Goal: Book appointment/travel/reservation

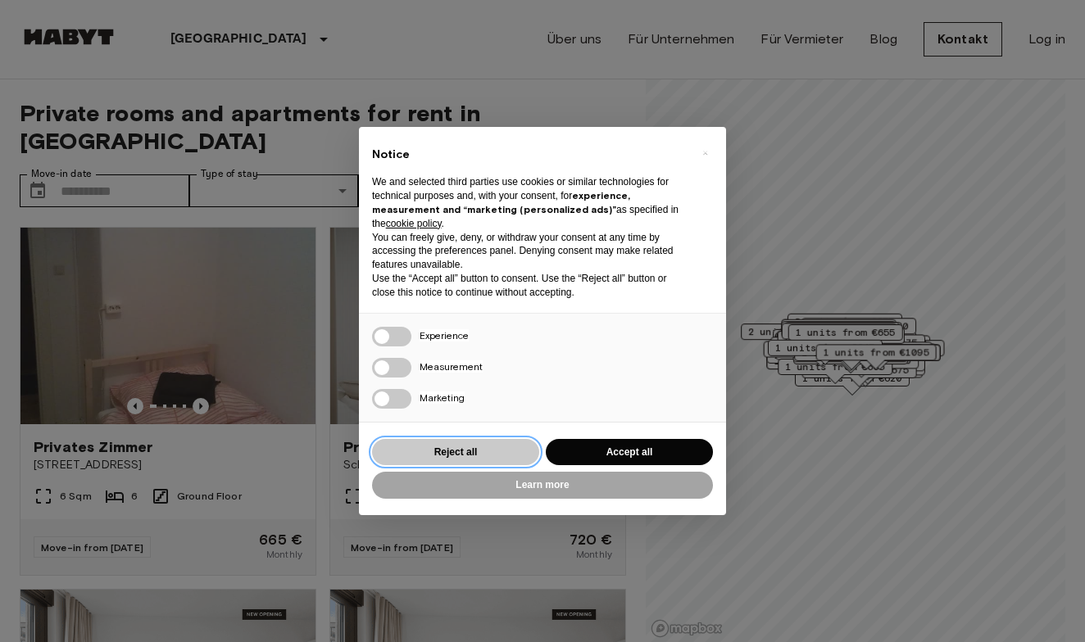
click at [464, 441] on button "Reject all" at bounding box center [455, 452] width 167 height 27
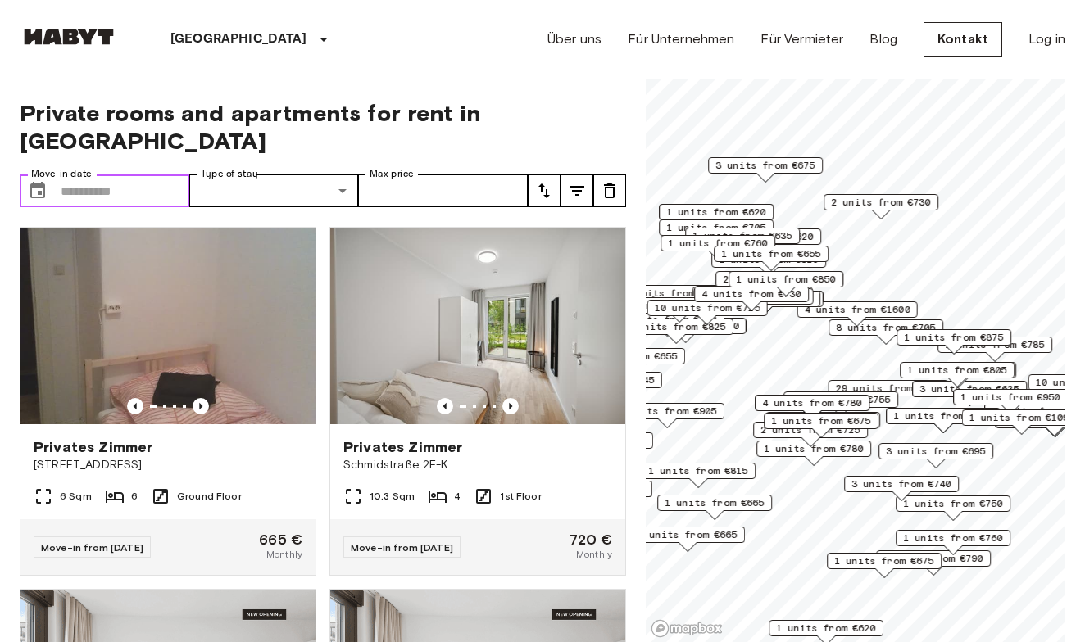
click at [115, 174] on input "Move-in date" at bounding box center [125, 190] width 129 height 33
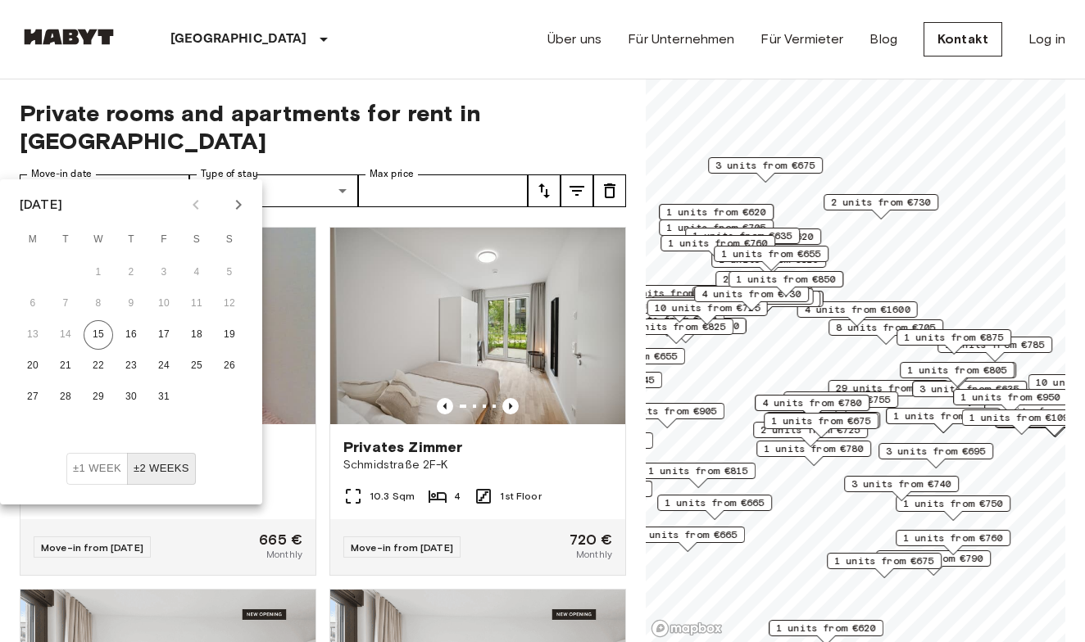
click at [235, 202] on icon "Next month" at bounding box center [239, 205] width 20 height 20
click at [67, 334] on button "10" at bounding box center [65, 334] width 29 height 29
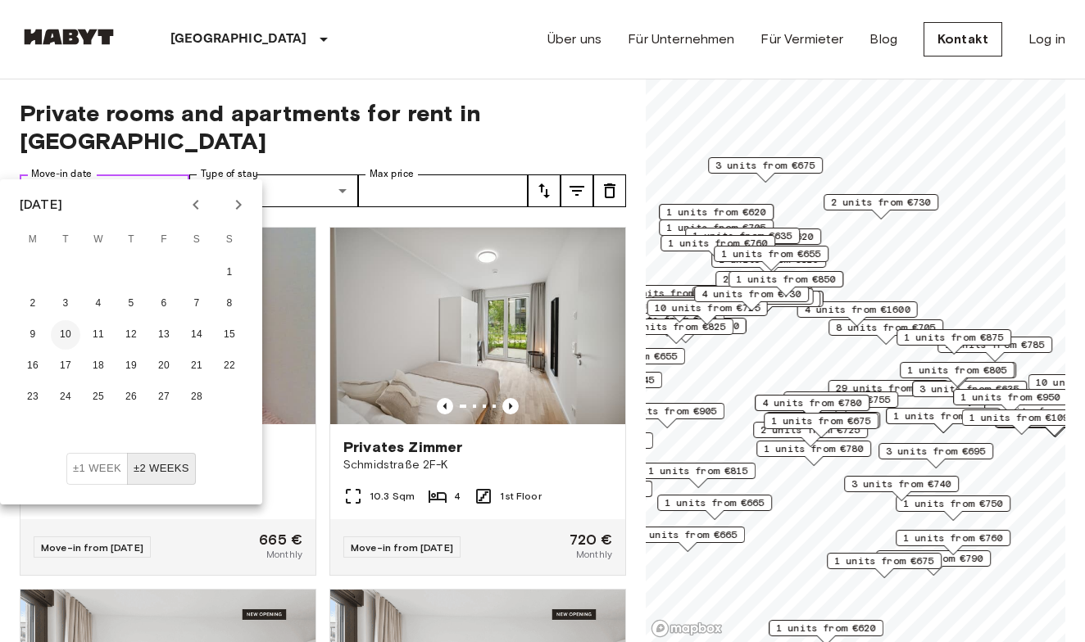
type input "**********"
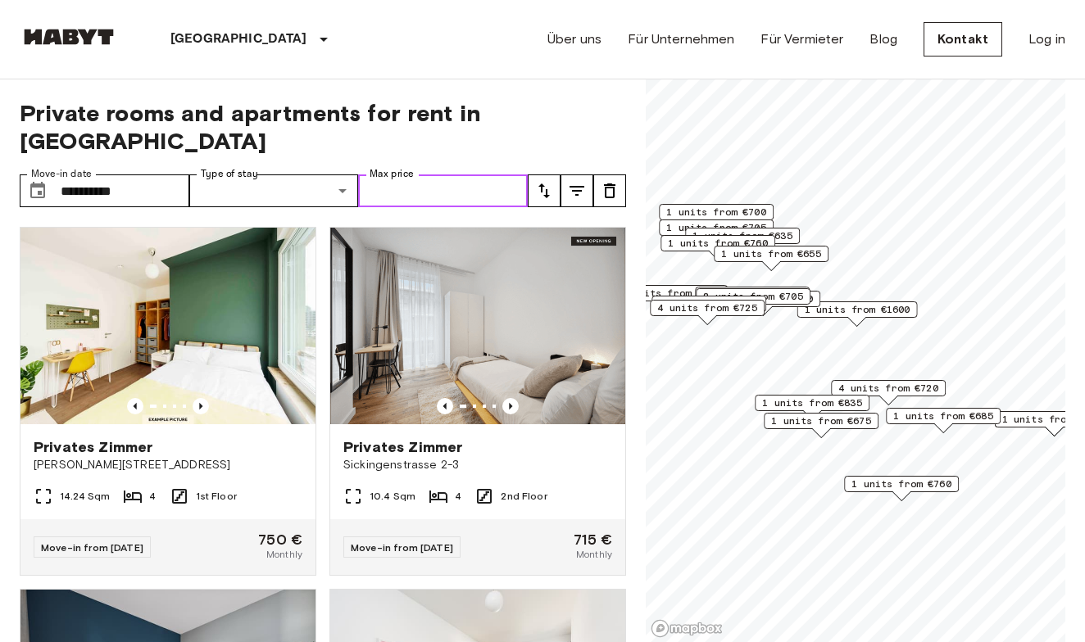
click at [381, 174] on input "Max price" at bounding box center [443, 190] width 170 height 33
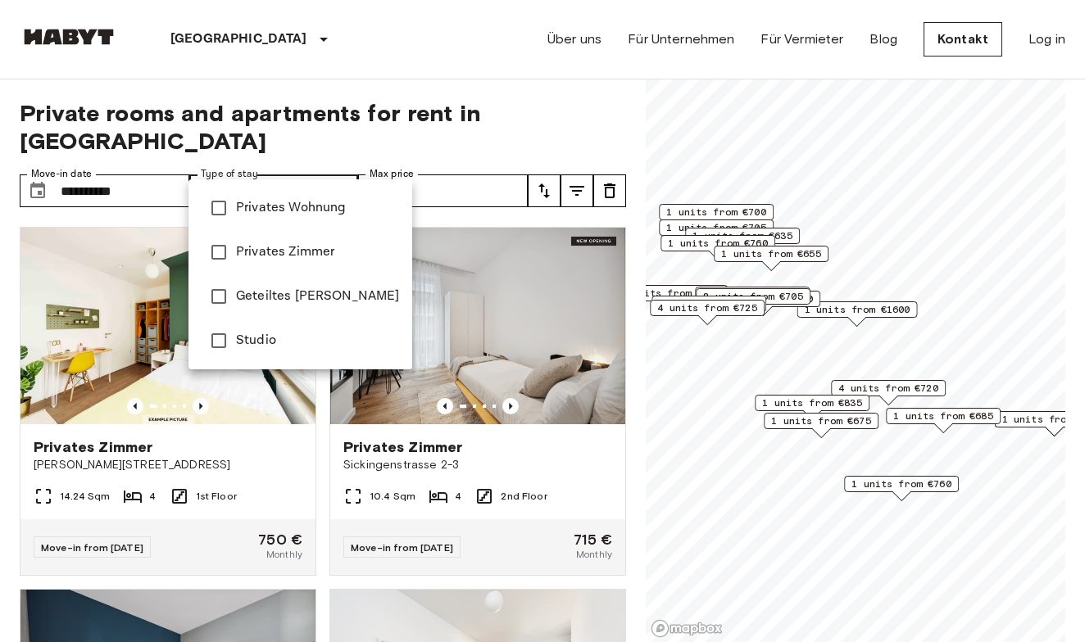
click at [322, 208] on span "Privates Wohnung" at bounding box center [317, 208] width 163 height 20
type input "**********"
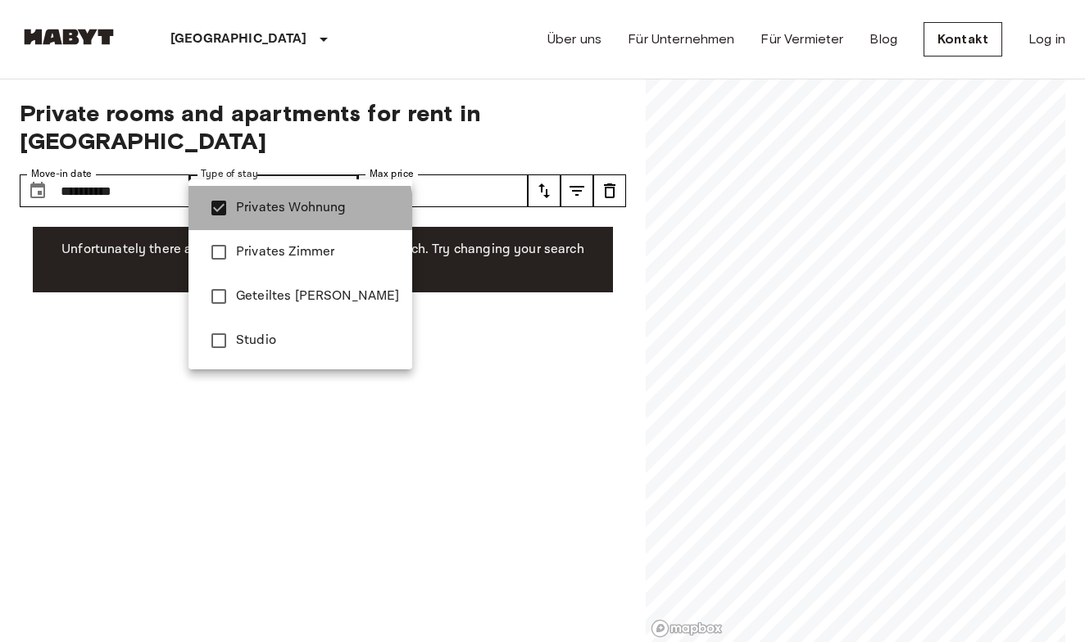
click at [299, 213] on span "Privates Wohnung" at bounding box center [317, 208] width 163 height 20
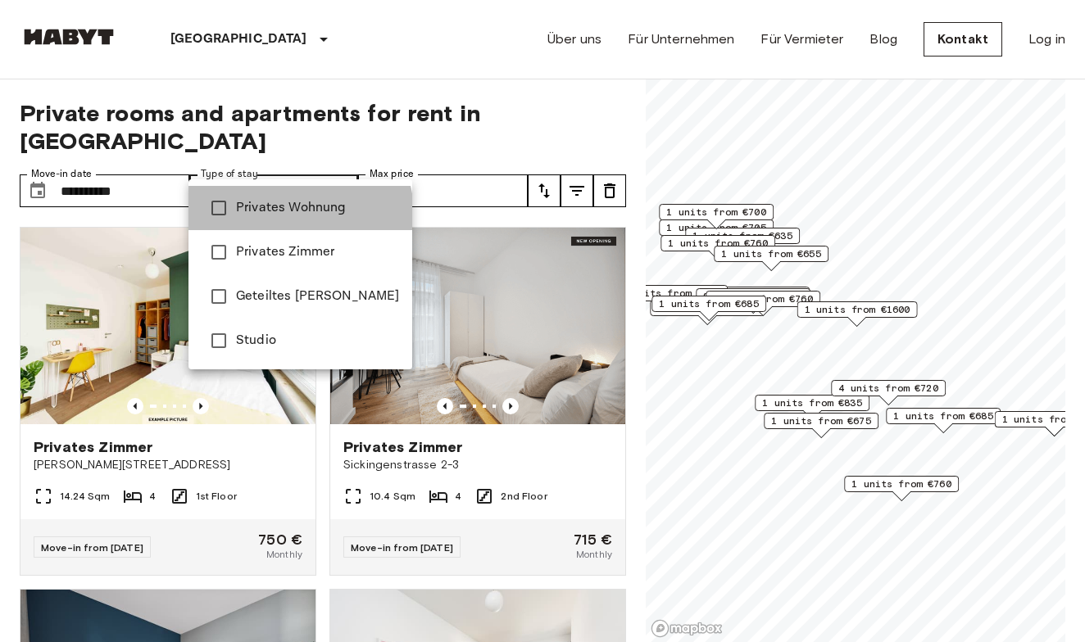
click at [299, 213] on span "Privates Wohnung" at bounding box center [317, 208] width 163 height 20
type input "**********"
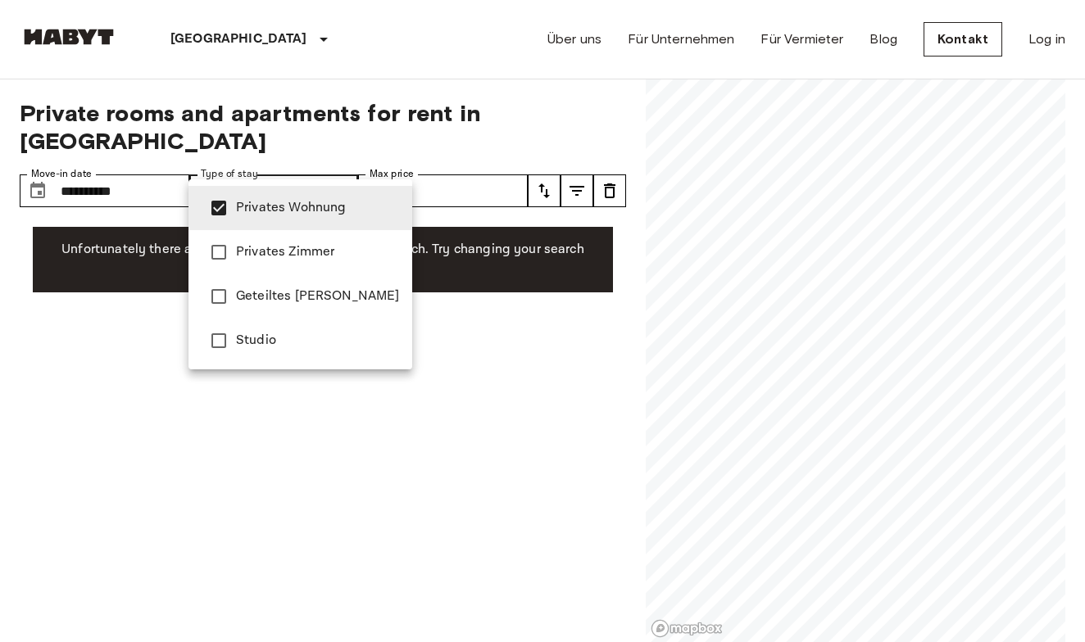
click at [141, 177] on div at bounding box center [542, 321] width 1085 height 642
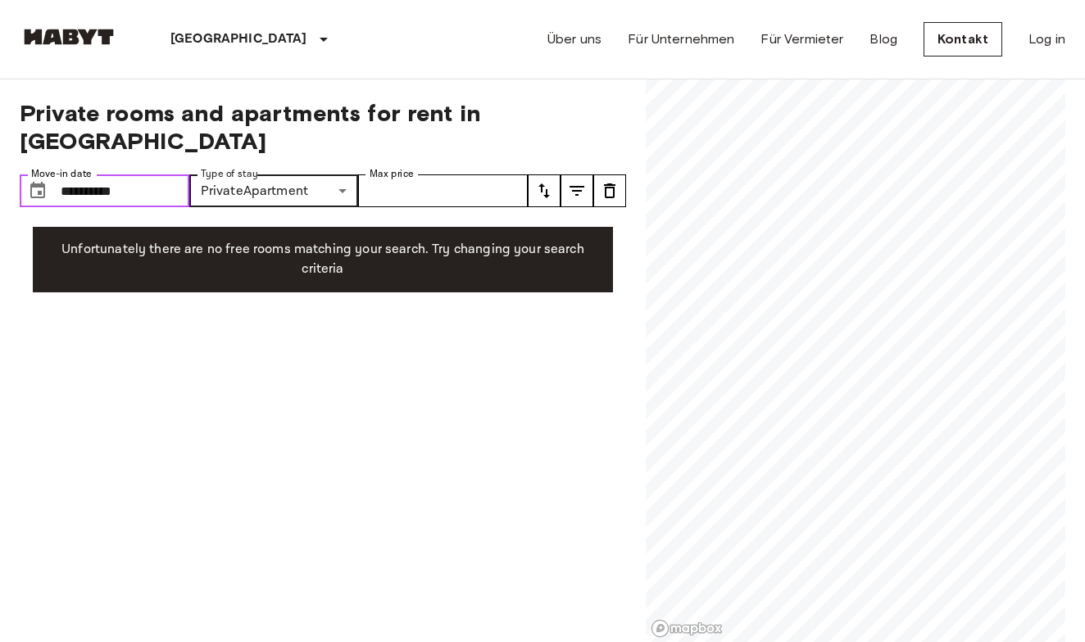
click at [140, 174] on input "**********" at bounding box center [125, 190] width 129 height 33
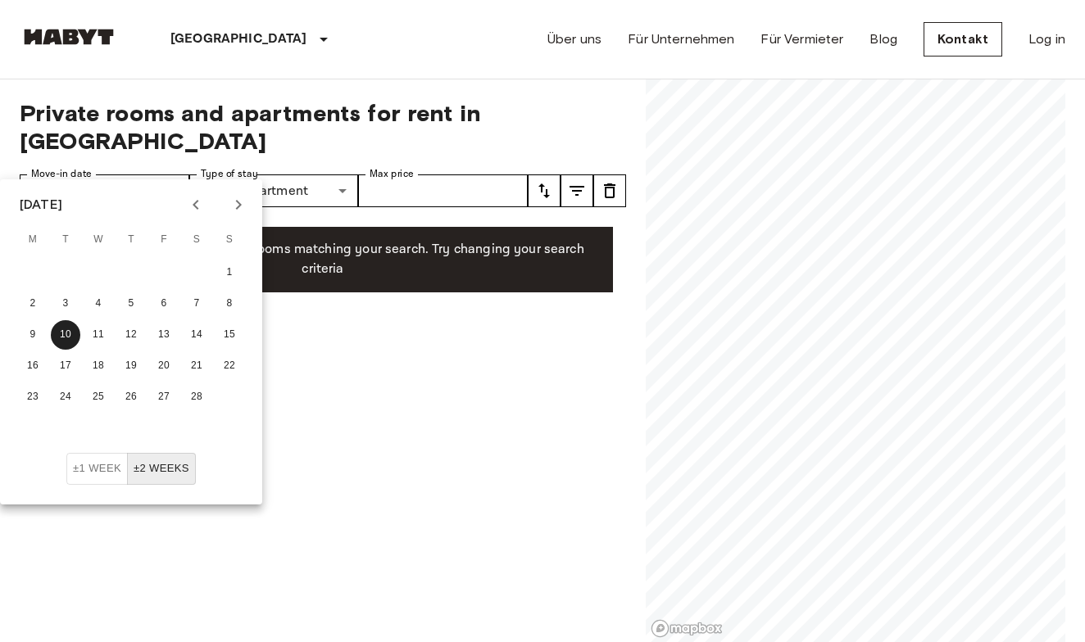
click at [189, 203] on icon "Previous month" at bounding box center [196, 205] width 20 height 20
click at [39, 394] on button "27" at bounding box center [32, 397] width 29 height 29
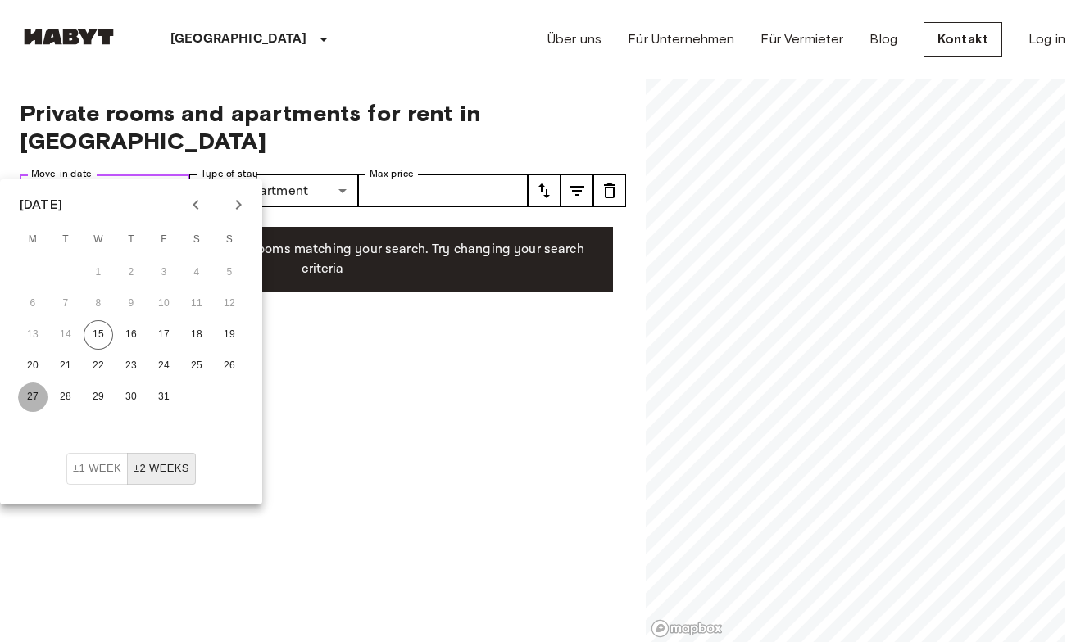
type input "**********"
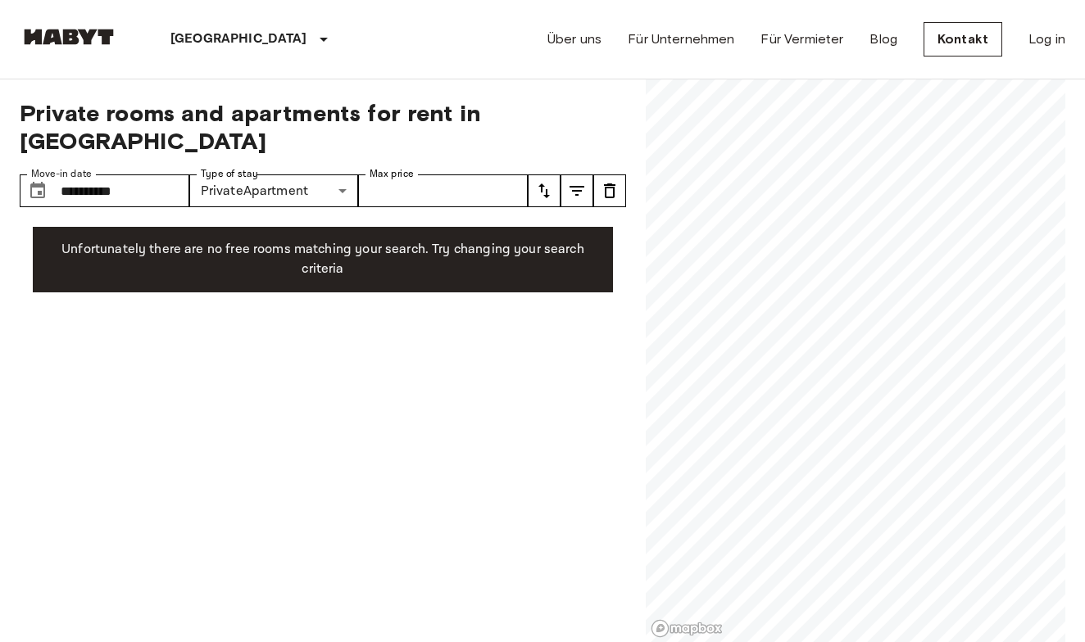
click at [302, 181] on div "**********" at bounding box center [323, 361] width 606 height 564
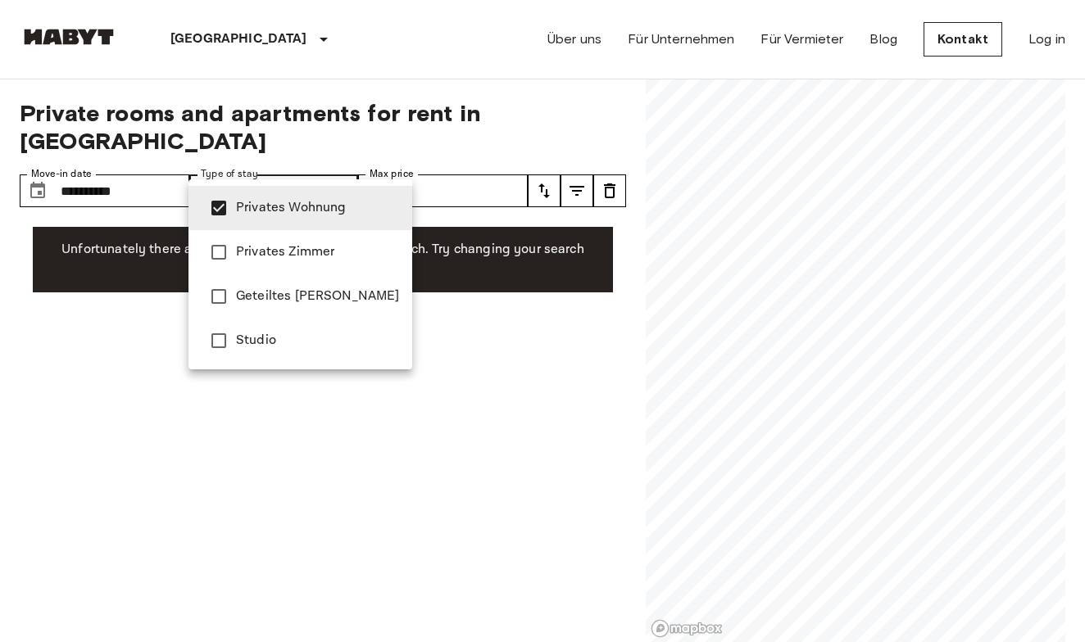
click at [299, 214] on span "Privates Wohnung" at bounding box center [317, 208] width 163 height 20
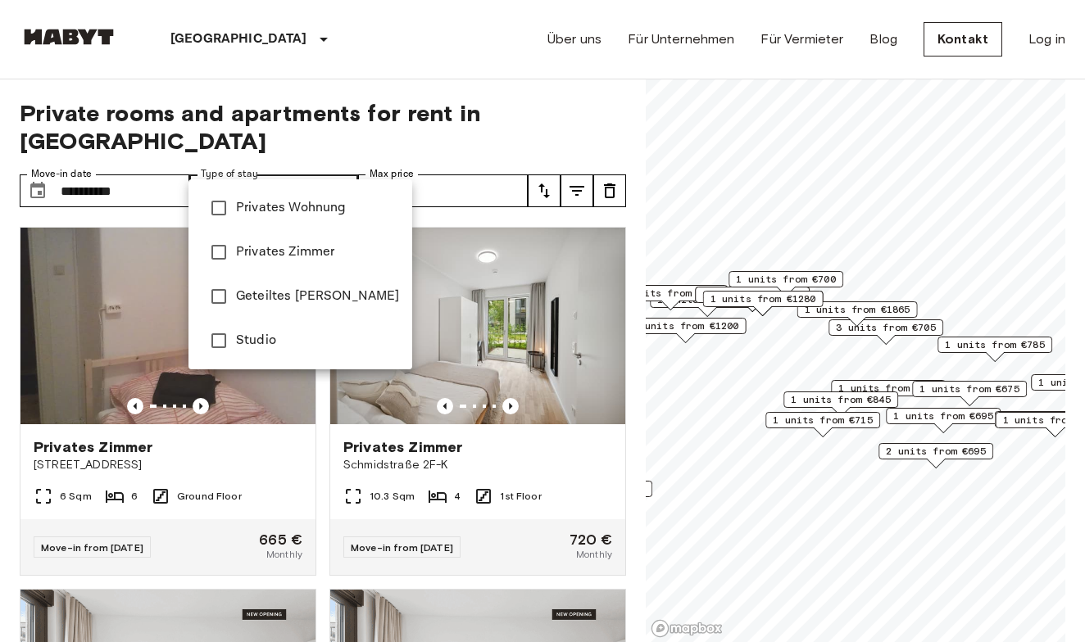
click at [296, 206] on span "Privates Wohnung" at bounding box center [317, 208] width 163 height 20
type input "**********"
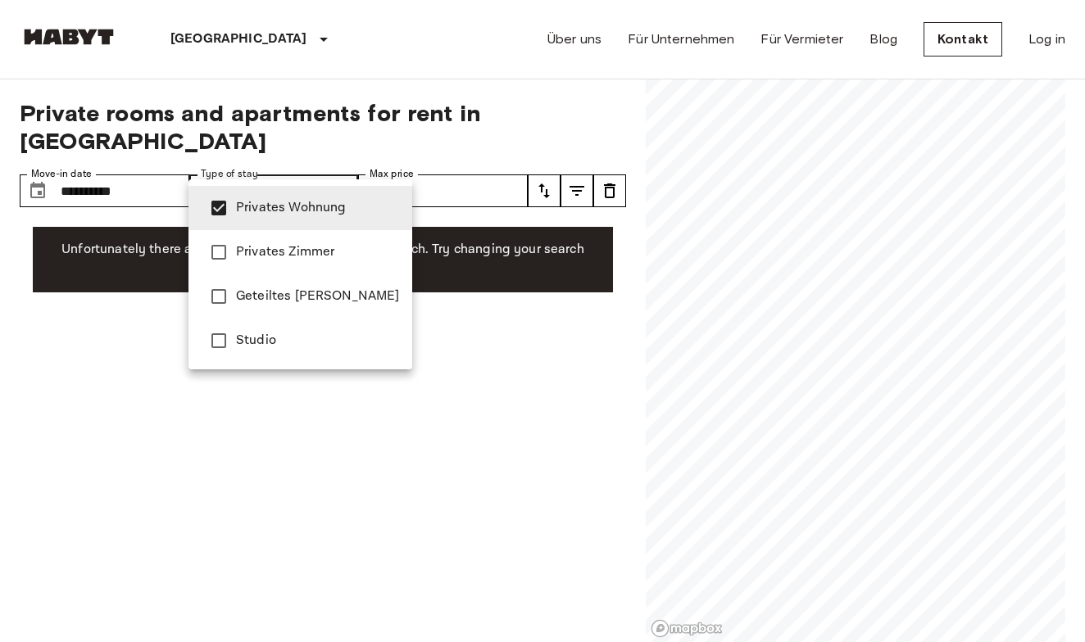
click at [296, 206] on span "Privates Wohnung" at bounding box center [317, 208] width 163 height 20
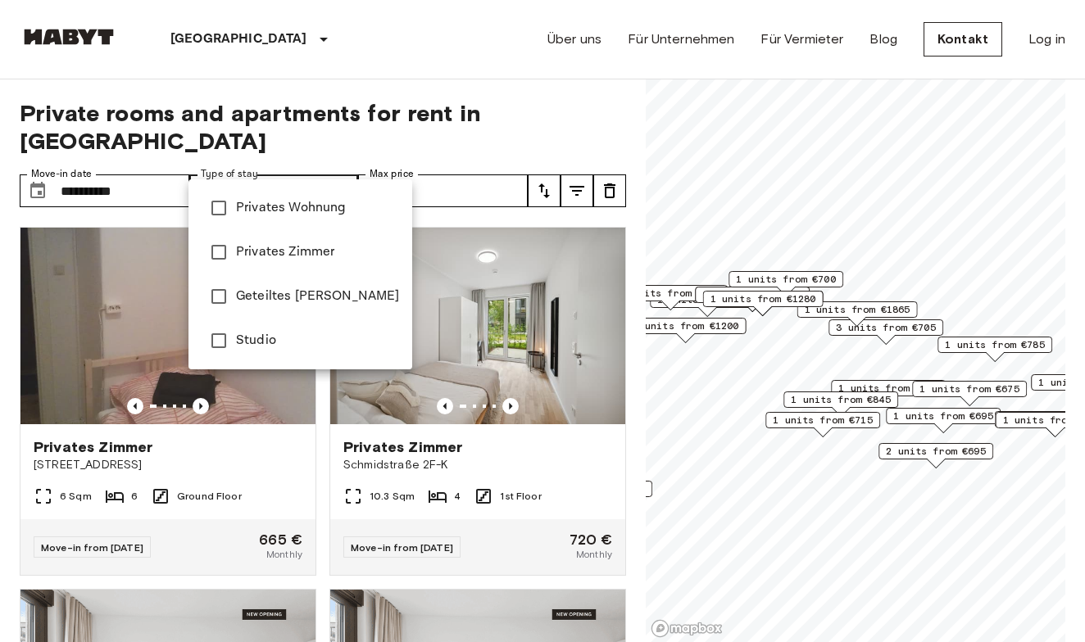
click at [288, 171] on div at bounding box center [542, 321] width 1085 height 642
click at [282, 337] on span "Studio" at bounding box center [317, 341] width 163 height 20
type input "******"
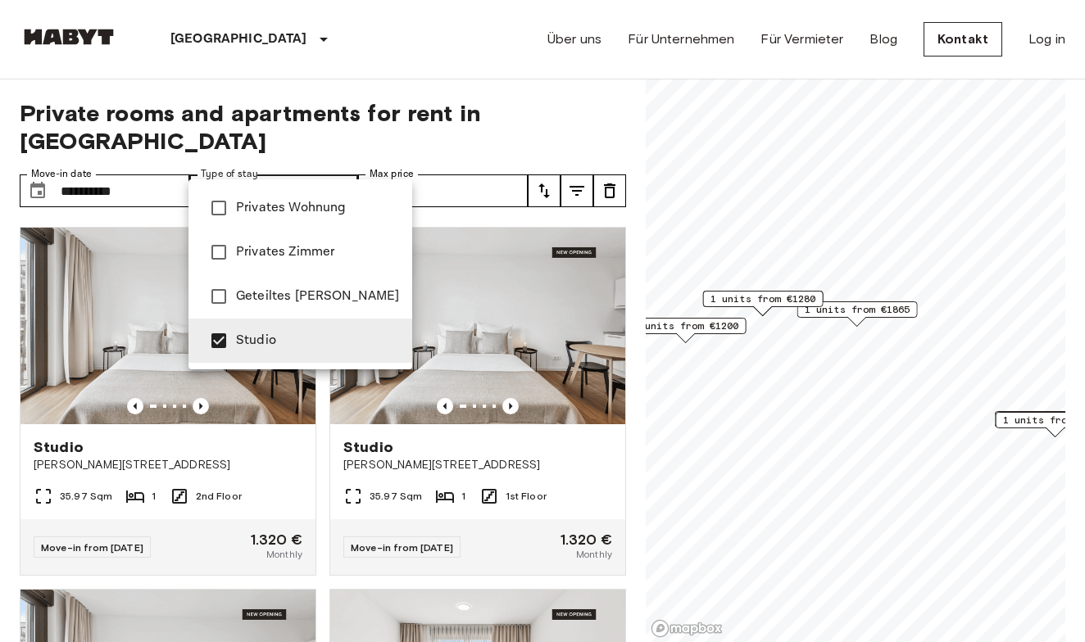
click at [508, 377] on div at bounding box center [542, 321] width 1085 height 642
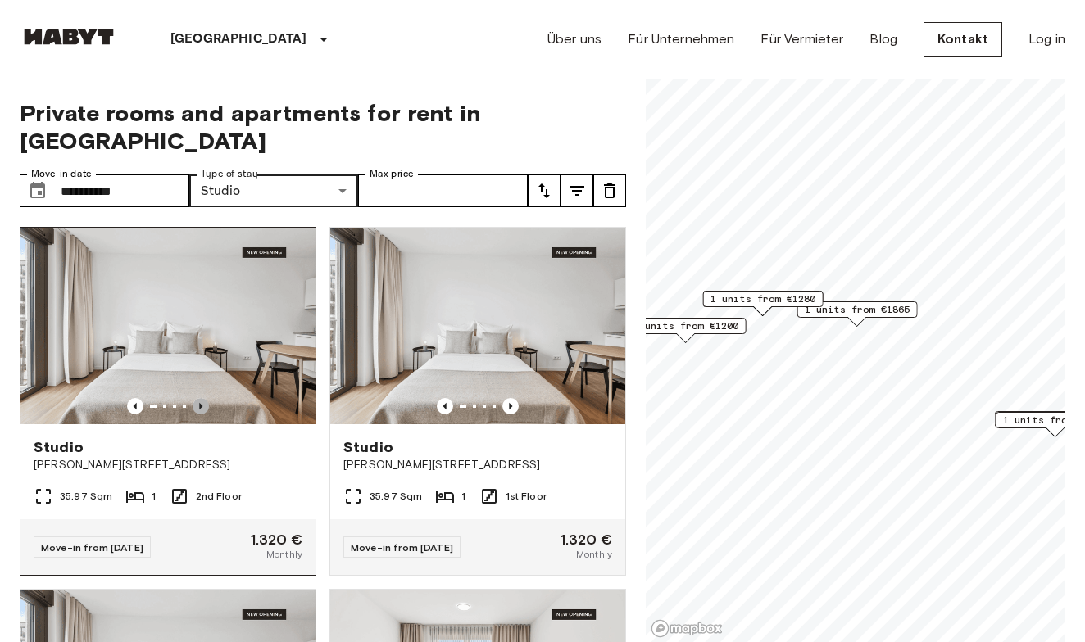
click at [202, 403] on icon "Previous image" at bounding box center [200, 406] width 3 height 7
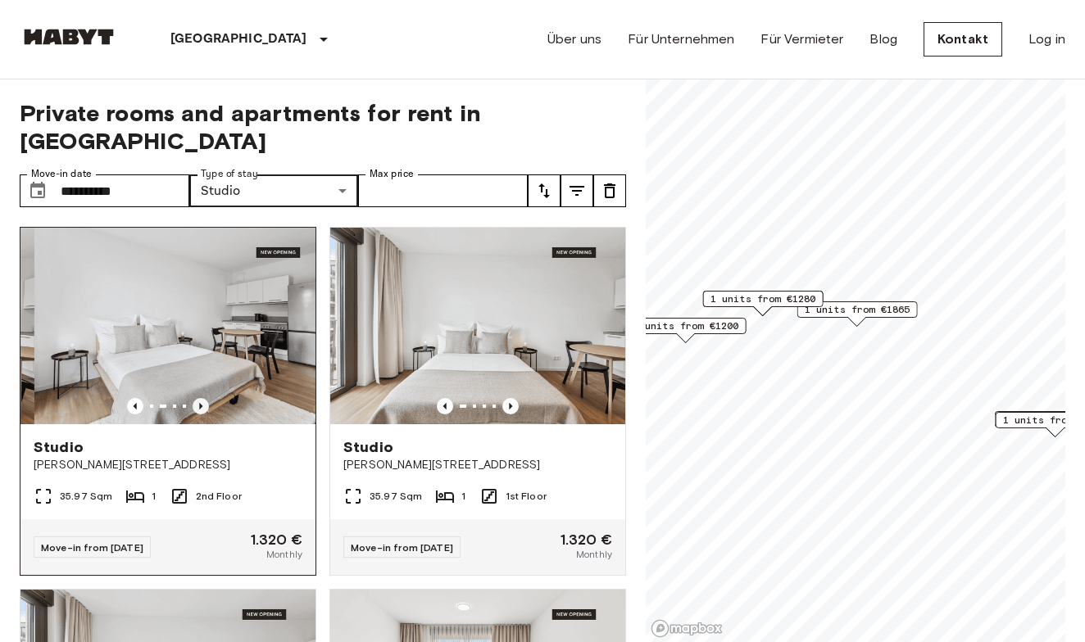
click at [202, 403] on icon "Previous image" at bounding box center [200, 406] width 3 height 7
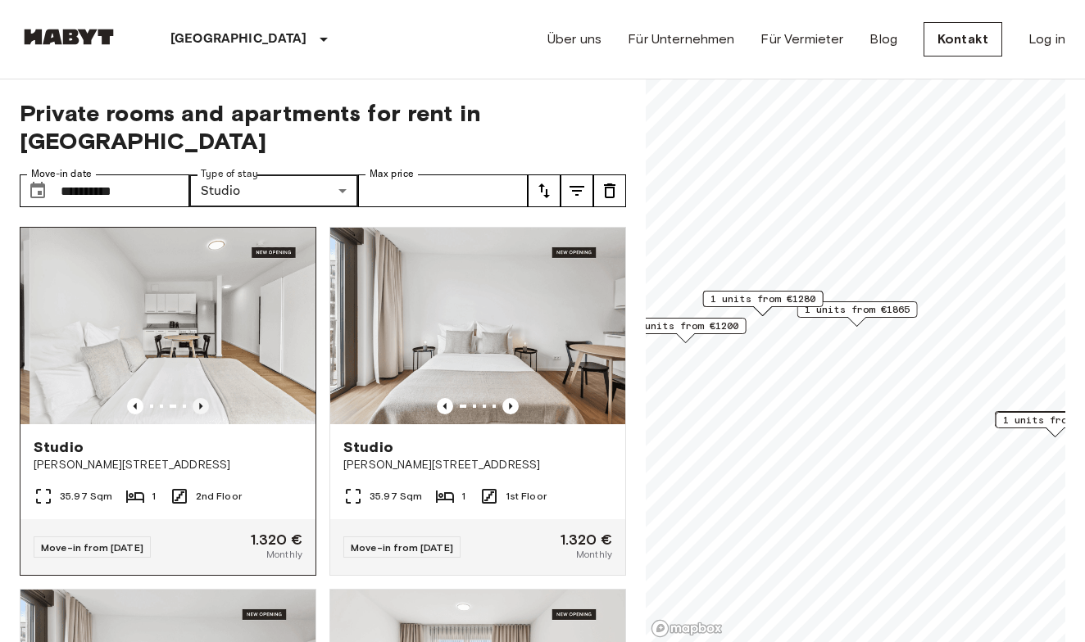
click at [202, 403] on icon "Previous image" at bounding box center [200, 406] width 3 height 7
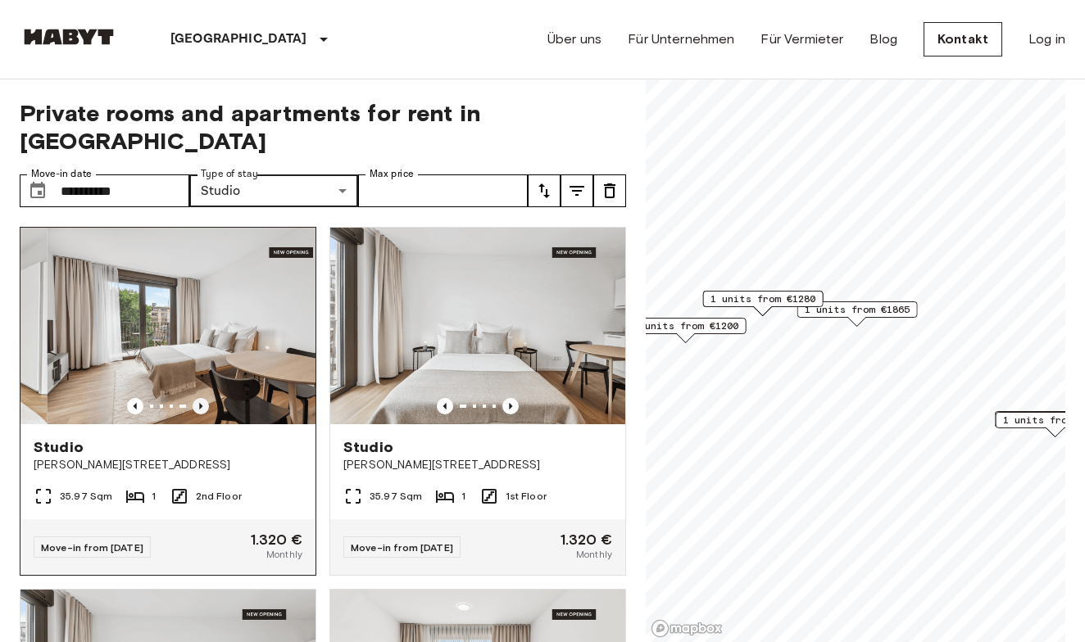
click at [202, 403] on icon "Previous image" at bounding box center [200, 406] width 3 height 7
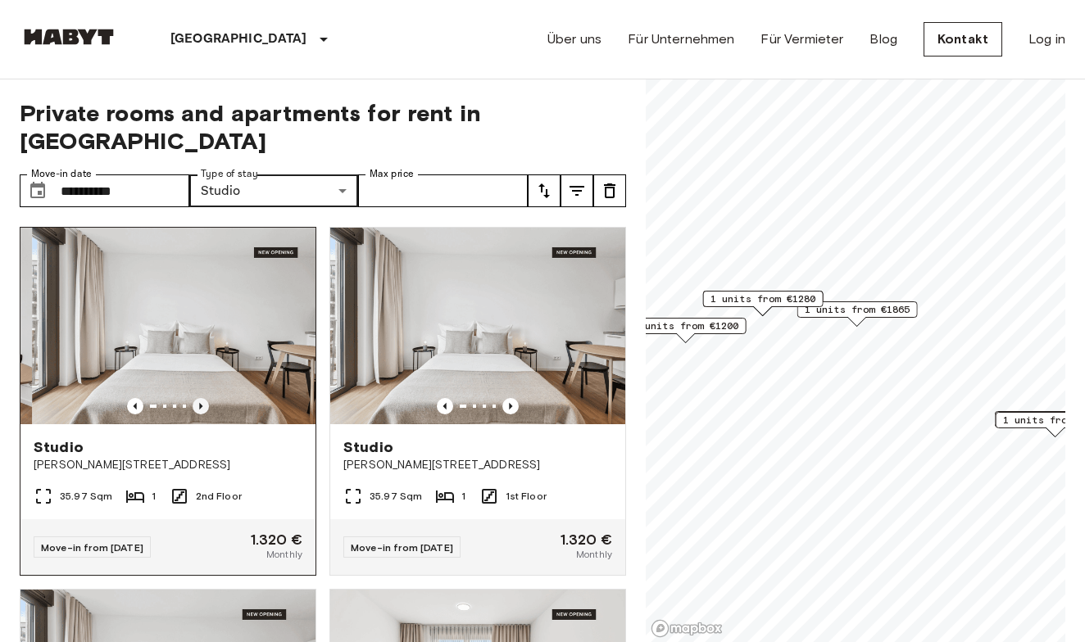
click at [202, 403] on icon "Previous image" at bounding box center [200, 406] width 3 height 7
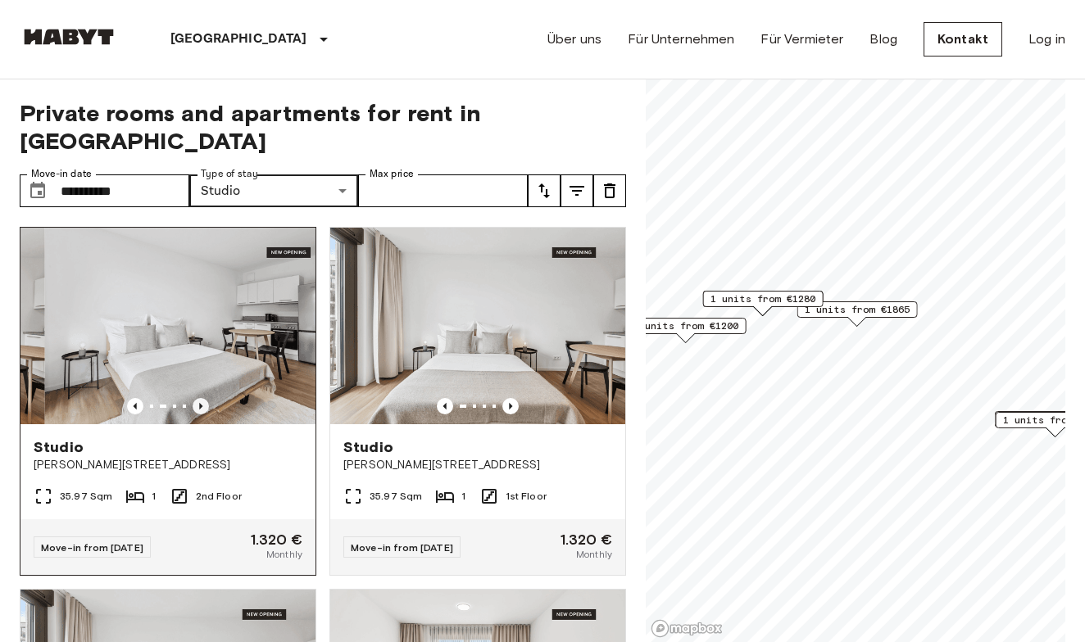
click at [202, 403] on icon "Previous image" at bounding box center [200, 406] width 3 height 7
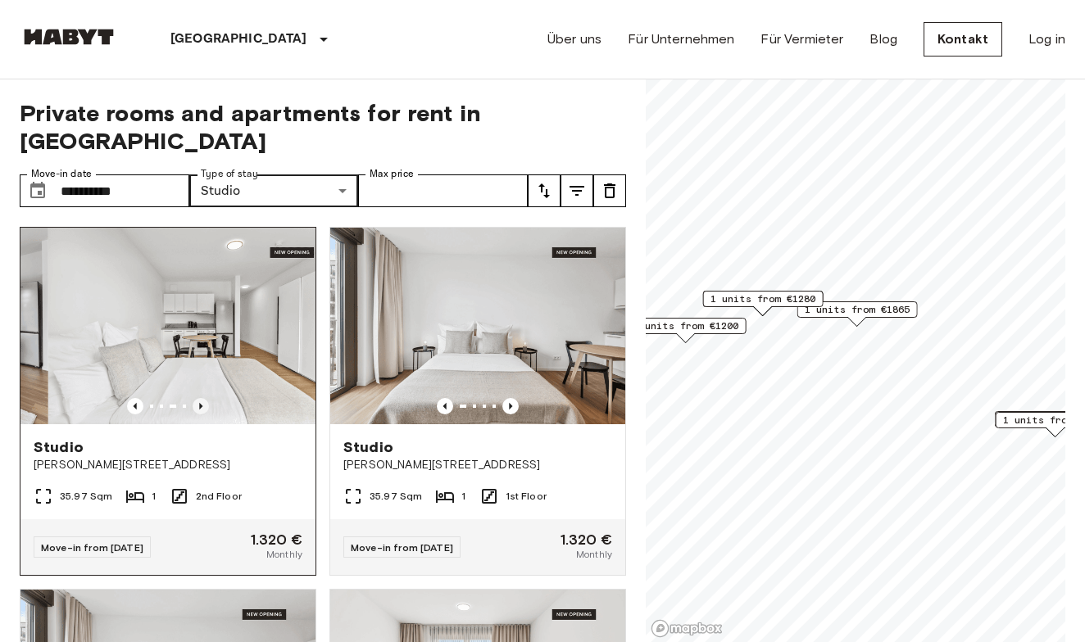
click at [202, 403] on icon "Previous image" at bounding box center [200, 406] width 3 height 7
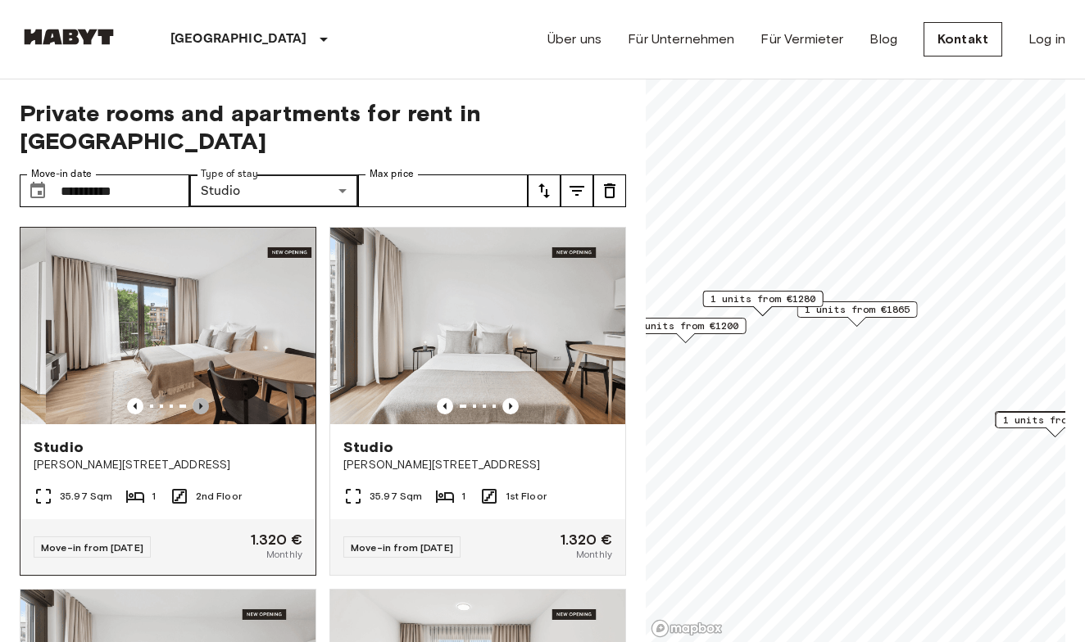
click at [202, 403] on icon "Previous image" at bounding box center [200, 406] width 3 height 7
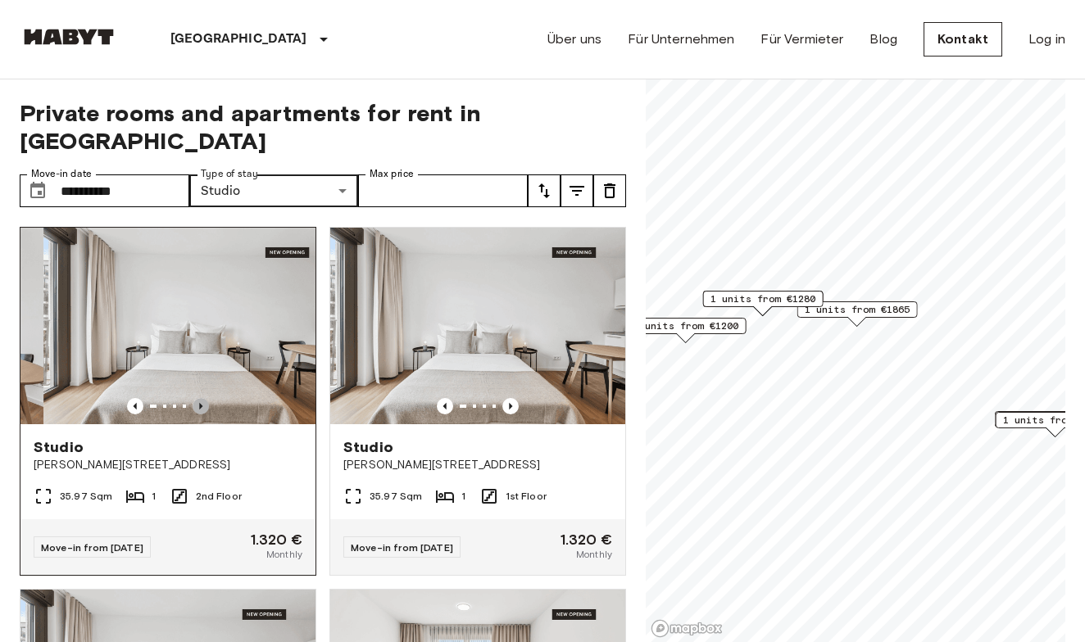
click at [202, 403] on icon "Previous image" at bounding box center [200, 406] width 3 height 7
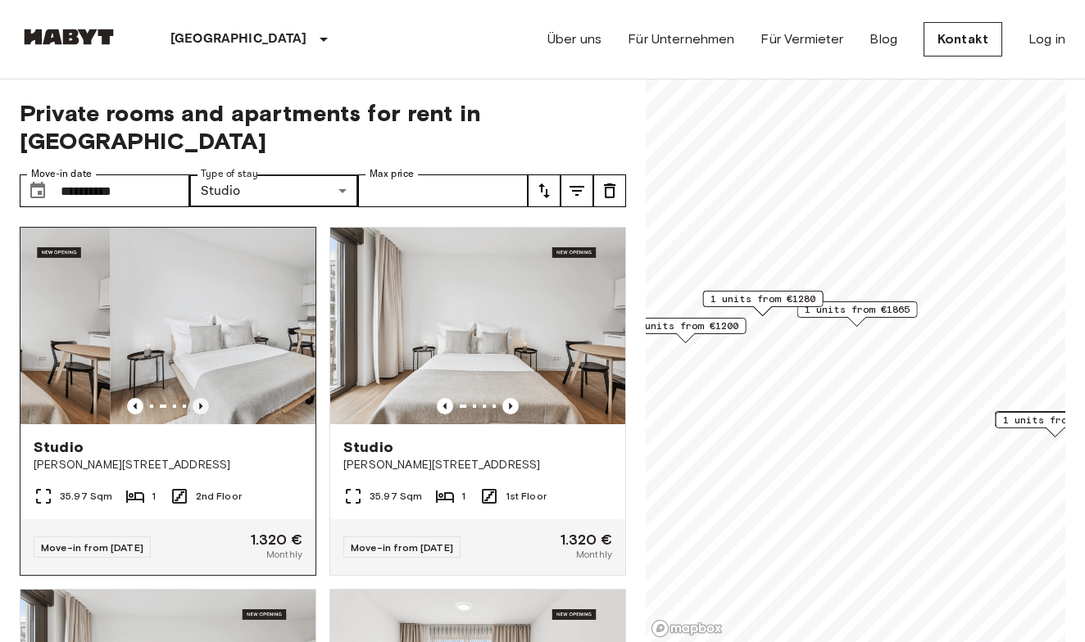
click at [202, 403] on icon "Previous image" at bounding box center [200, 406] width 3 height 7
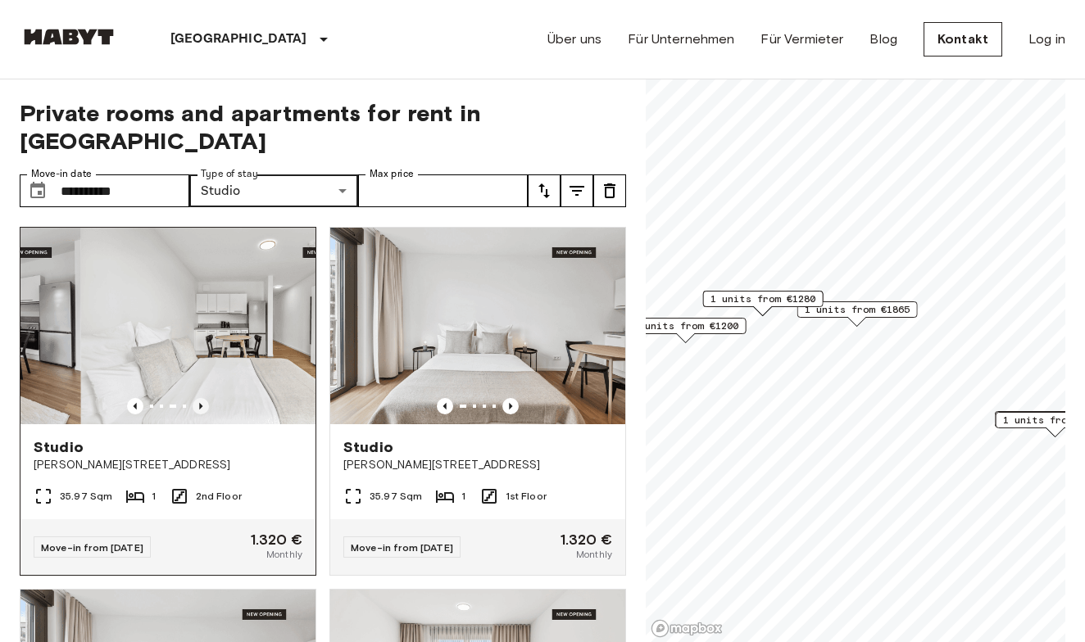
click at [202, 403] on icon "Previous image" at bounding box center [200, 406] width 3 height 7
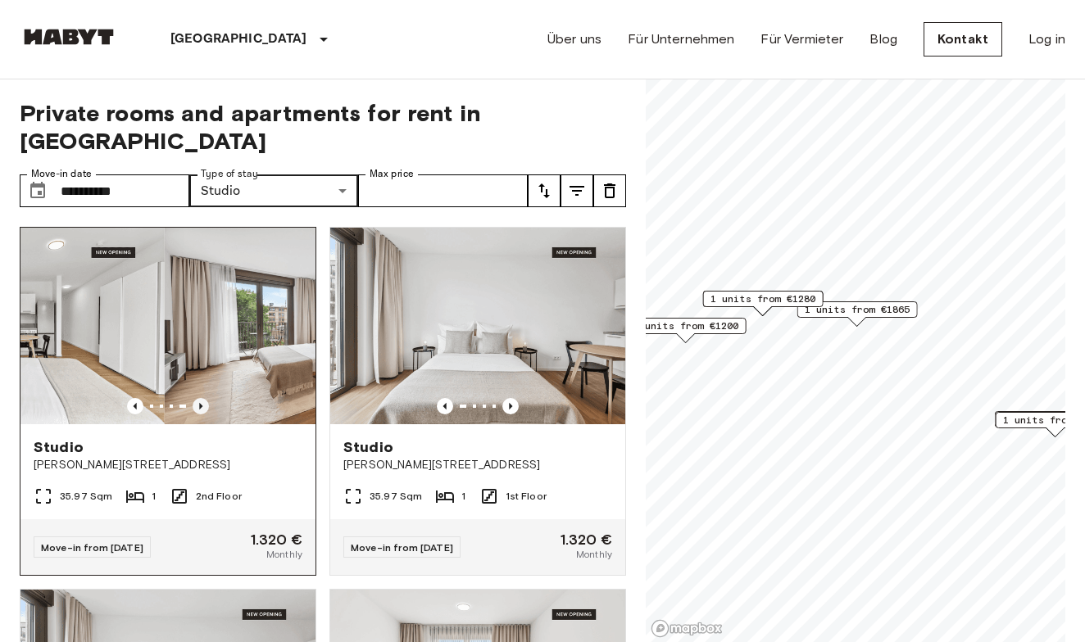
click at [202, 403] on icon "Previous image" at bounding box center [200, 406] width 3 height 7
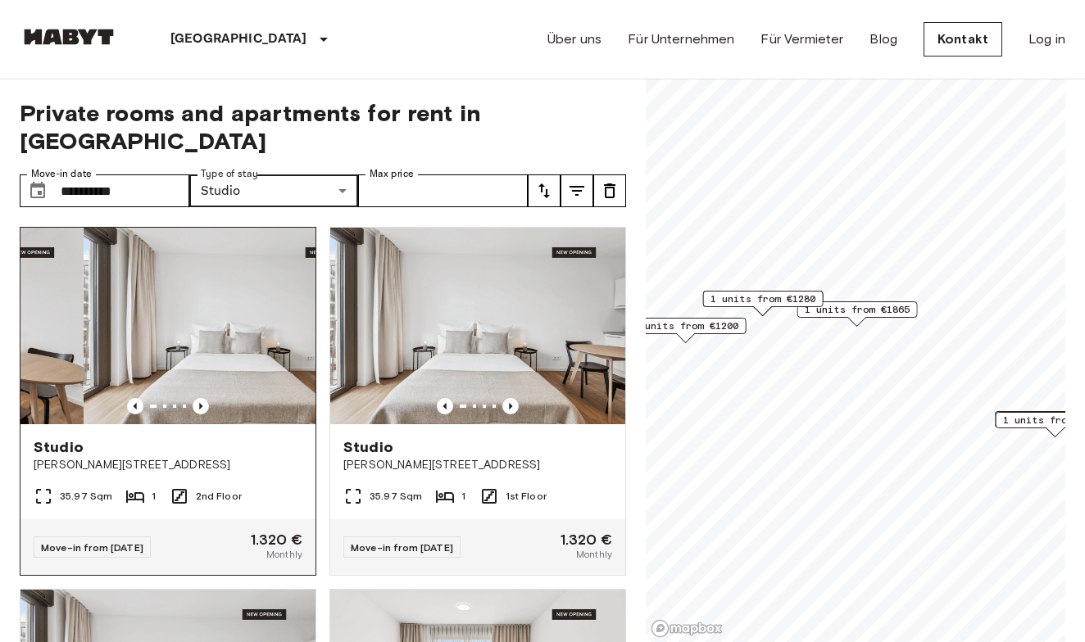
click at [231, 345] on img at bounding box center [231, 326] width 295 height 197
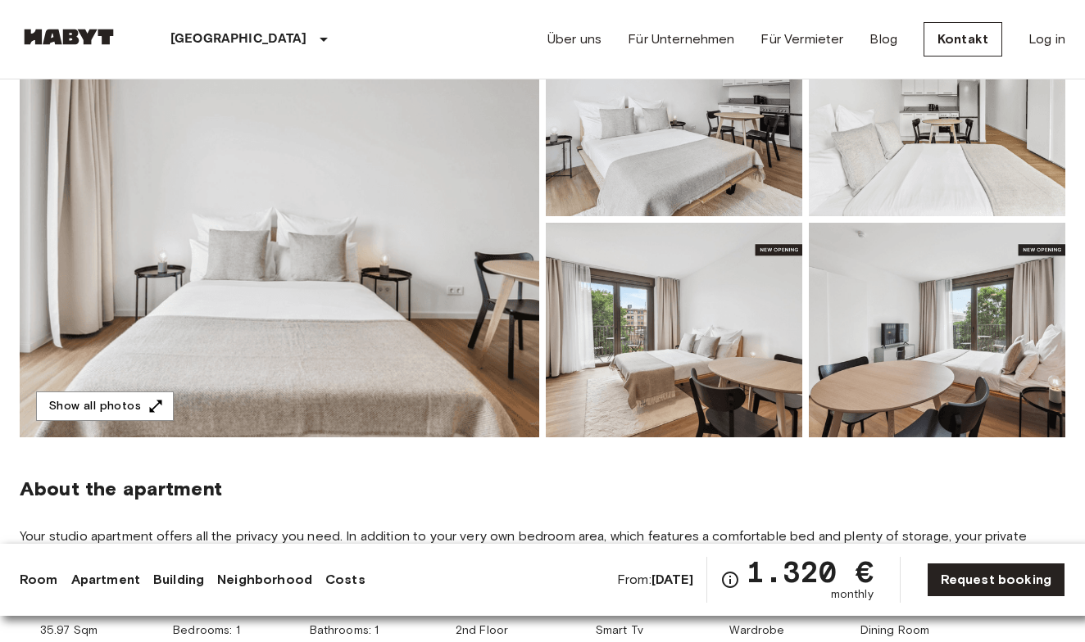
scroll to position [211, 0]
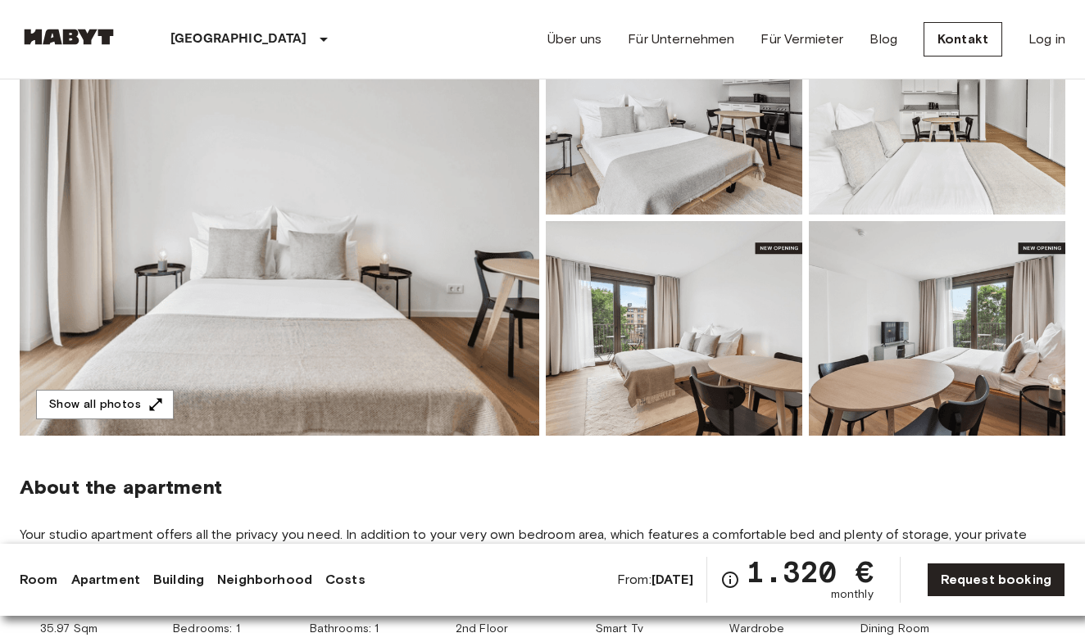
click at [486, 385] on img at bounding box center [279, 218] width 519 height 436
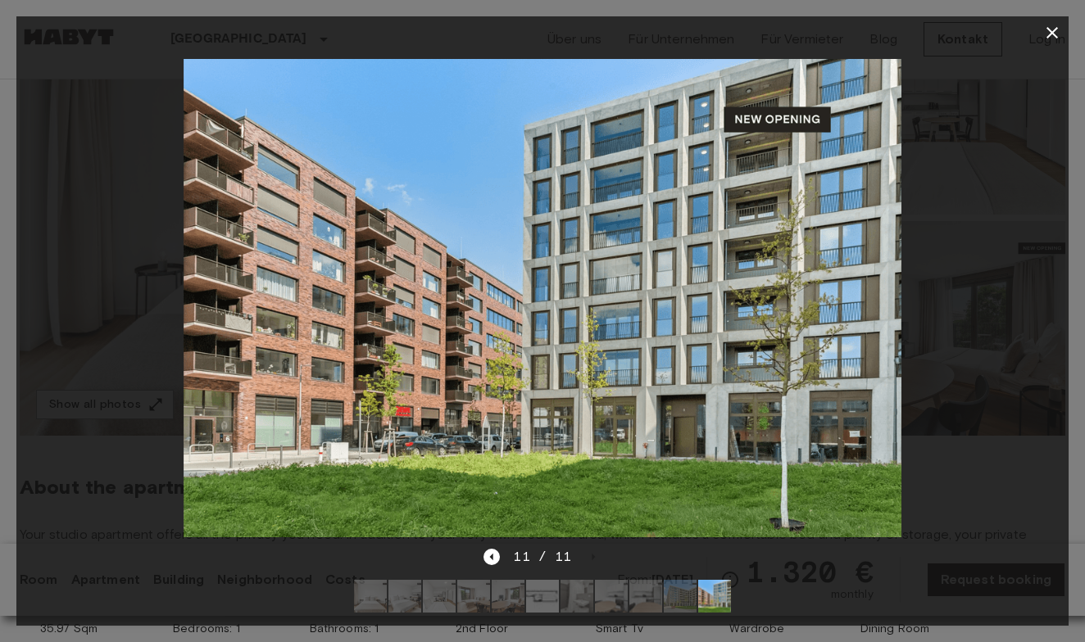
click at [1049, 30] on icon "button" at bounding box center [1051, 32] width 11 height 11
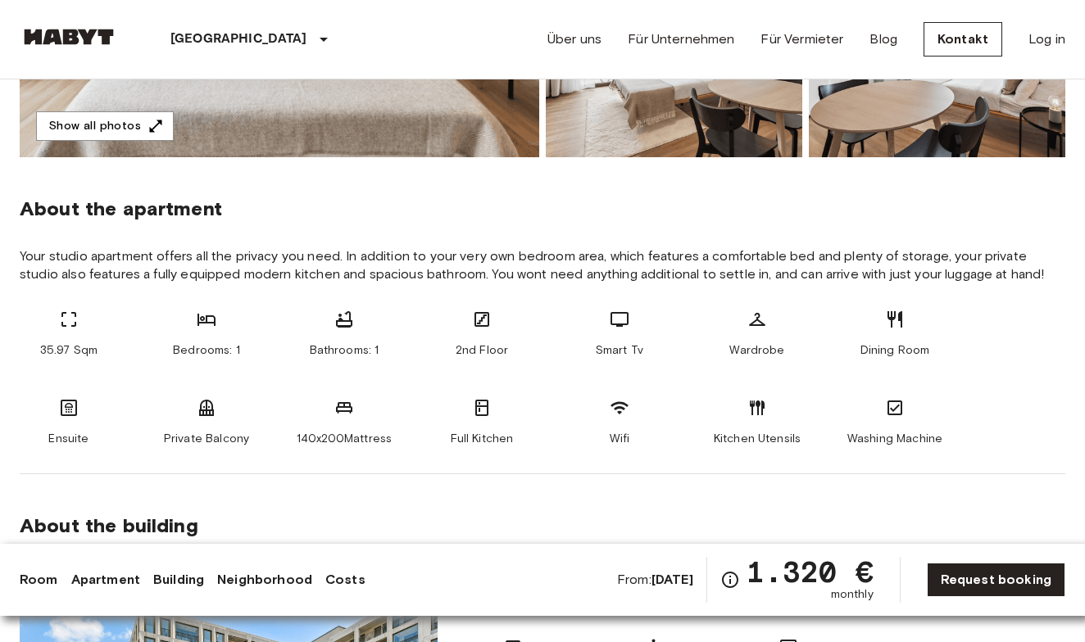
scroll to position [343, 0]
